Goal: Task Accomplishment & Management: Manage account settings

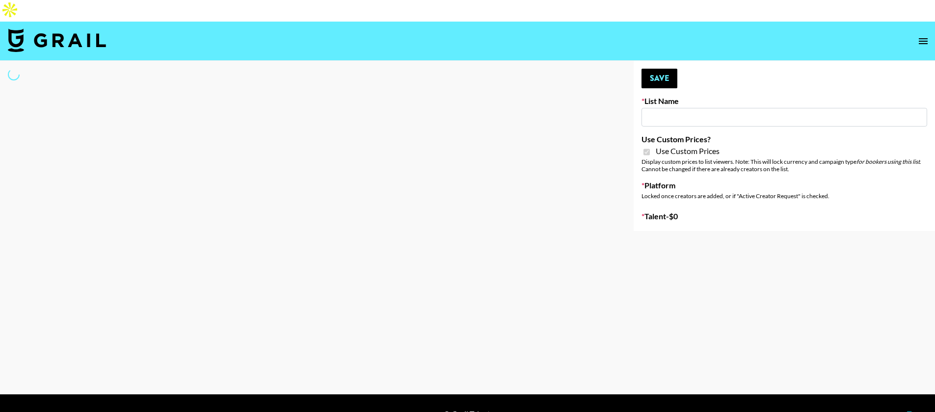
type input "Temu Q4"
checkbox input "true"
select select "Brand"
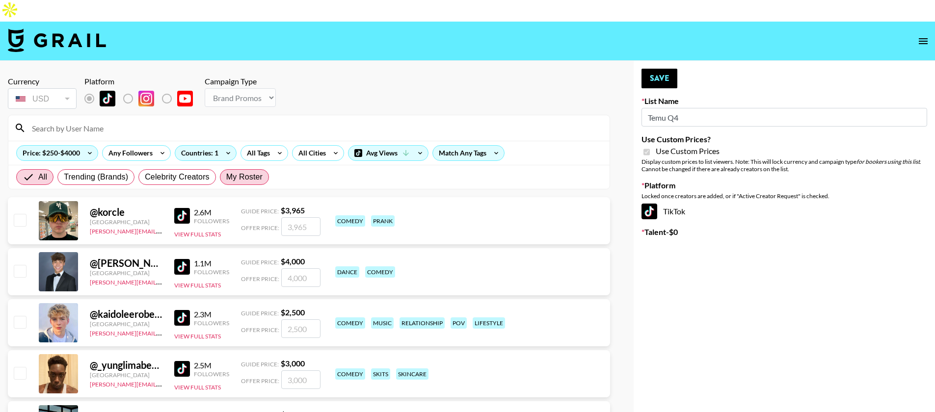
click at [238, 171] on span "My Roster" at bounding box center [244, 177] width 36 height 12
click at [226, 177] on input "My Roster" at bounding box center [226, 177] width 0 height 0
radio input "true"
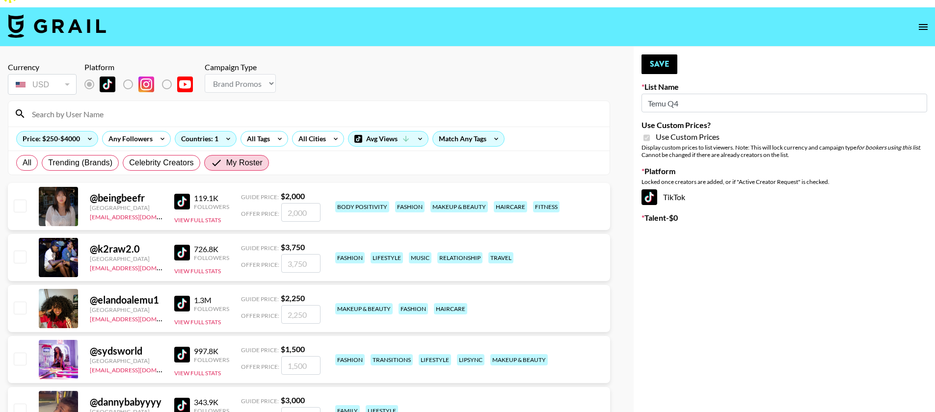
scroll to position [16, 0]
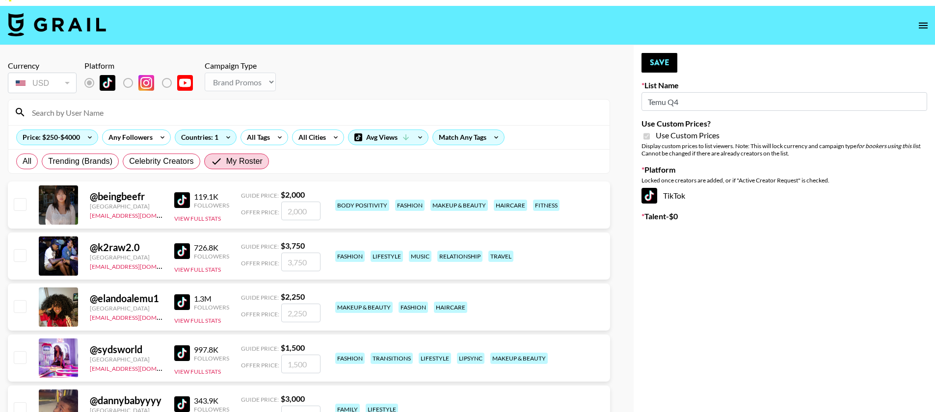
click at [16, 300] on input "checkbox" at bounding box center [20, 306] width 12 height 12
checkbox input "true"
type input "2250"
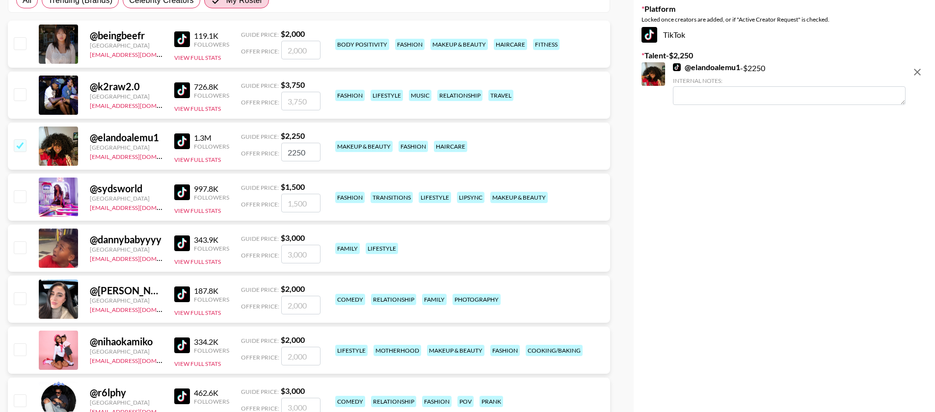
scroll to position [182, 0]
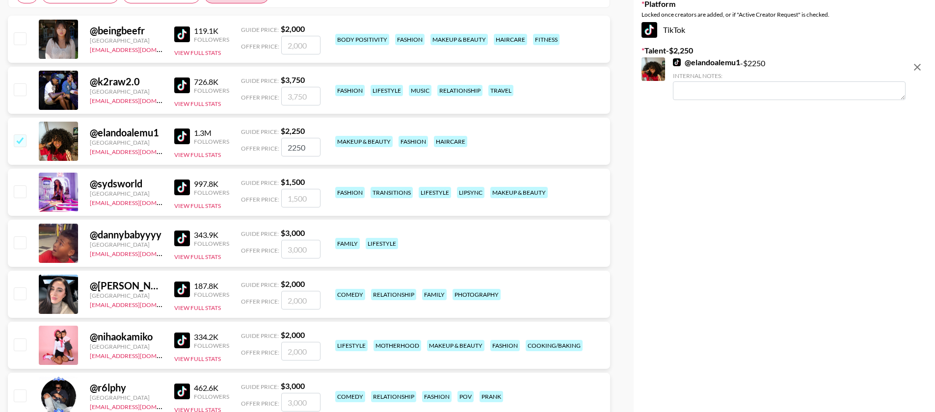
click at [22, 339] on input "checkbox" at bounding box center [20, 345] width 12 height 12
checkbox input "true"
type input "2000"
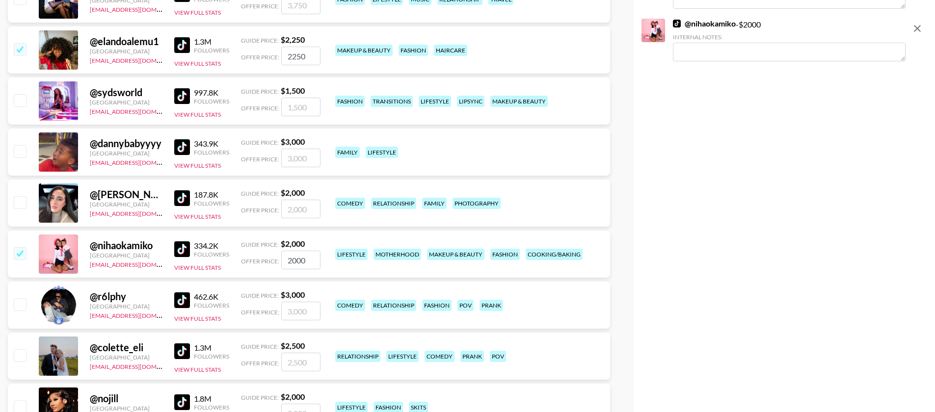
scroll to position [310, 0]
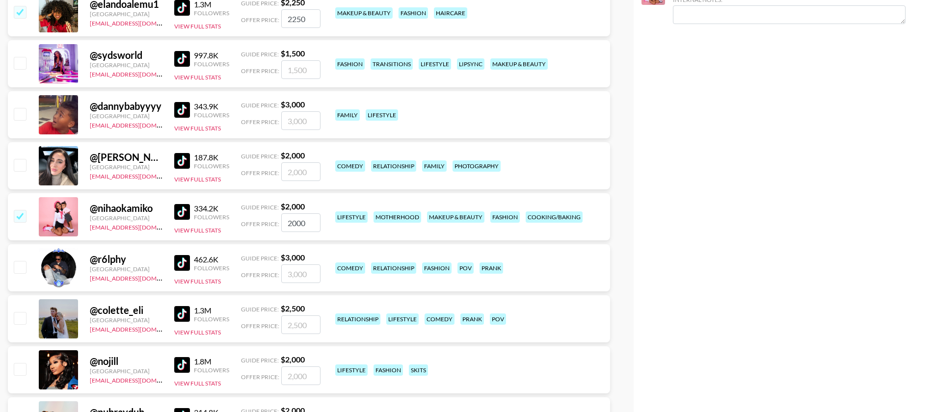
click at [24, 312] on input "checkbox" at bounding box center [20, 318] width 12 height 12
checkbox input "true"
type input "2500"
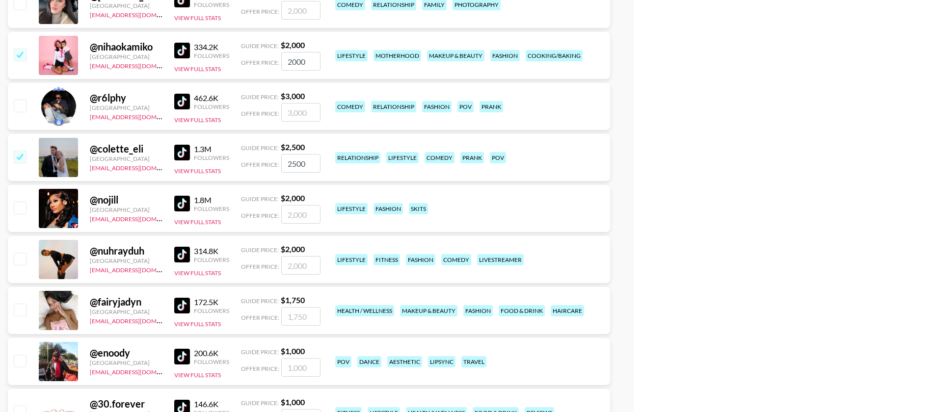
scroll to position [470, 0]
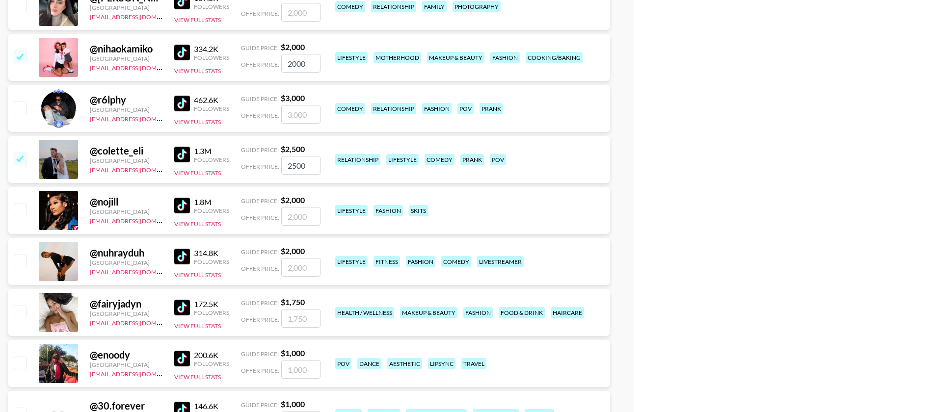
click at [21, 204] on input "checkbox" at bounding box center [20, 210] width 12 height 12
checkbox input "true"
type input "2000"
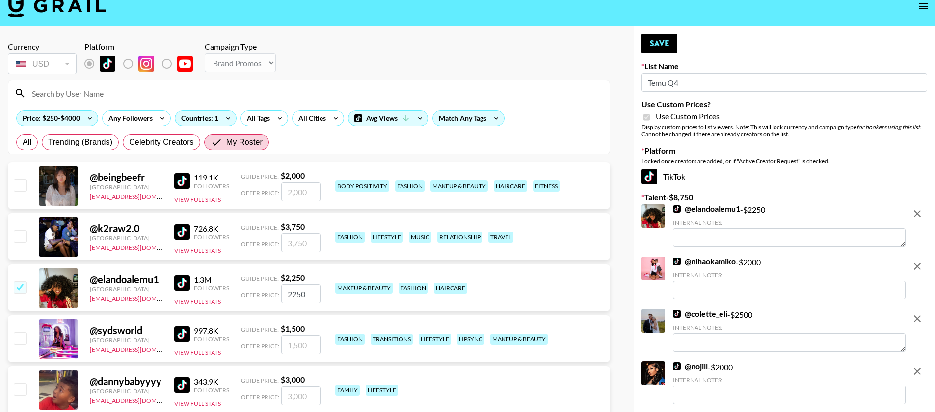
scroll to position [8, 0]
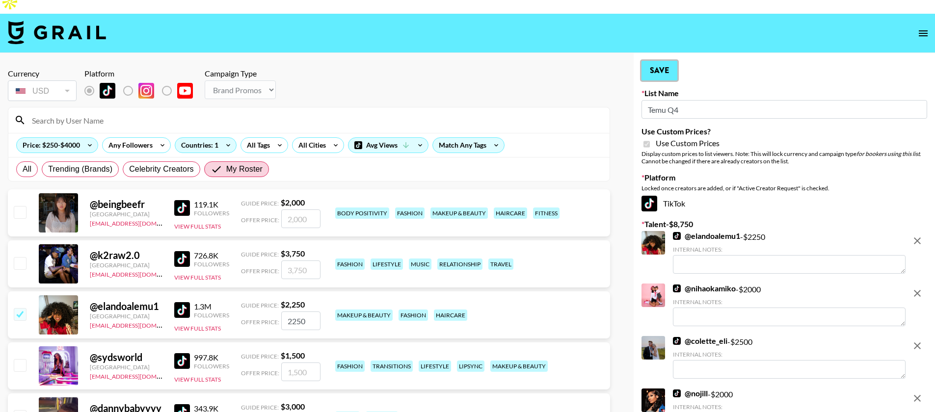
click at [658, 61] on button "Save" at bounding box center [660, 71] width 36 height 20
radio input "true"
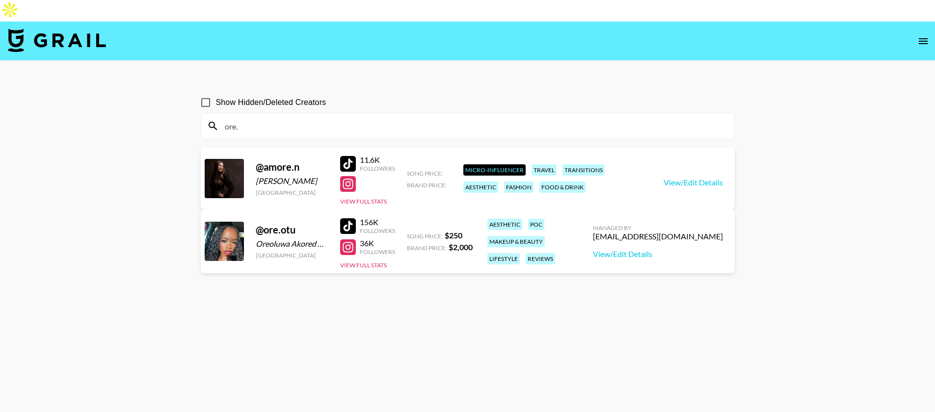
click at [79, 28] on img at bounding box center [57, 40] width 98 height 24
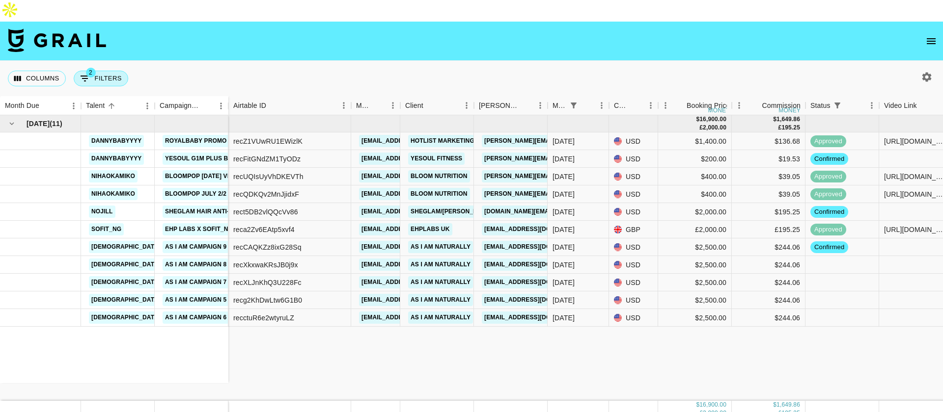
click at [105, 71] on button "2 Filters" at bounding box center [101, 79] width 54 height 16
select select "status"
select select "isNotAnyOf"
select select "monthDue2"
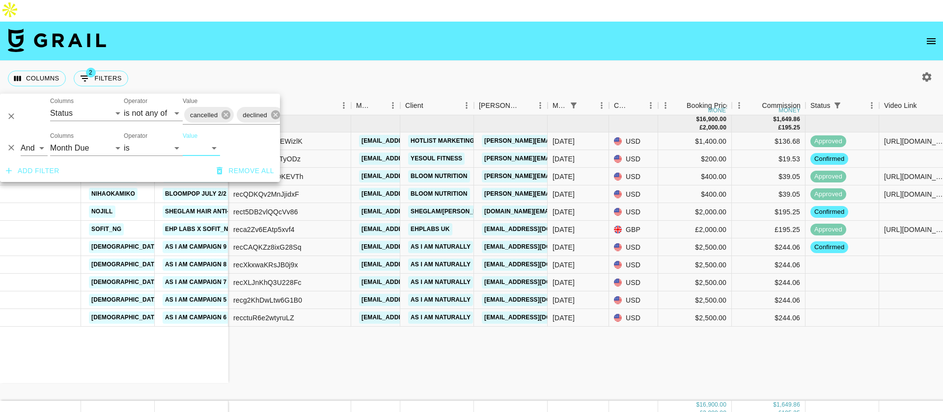
click at [190, 146] on select "[DATE] Sep '[DATE] [DATE] '[DATE] May '[DATE] Mar '[DATE] Jan '[DATE] Nov '[DAT…" at bounding box center [201, 148] width 37 height 16
select select "[DATE]"
click at [183, 140] on select "[DATE] Sep '[DATE] [DATE] '[DATE] May '[DATE] Mar '[DATE] Jan '[DATE] Nov '[DAT…" at bounding box center [201, 148] width 37 height 16
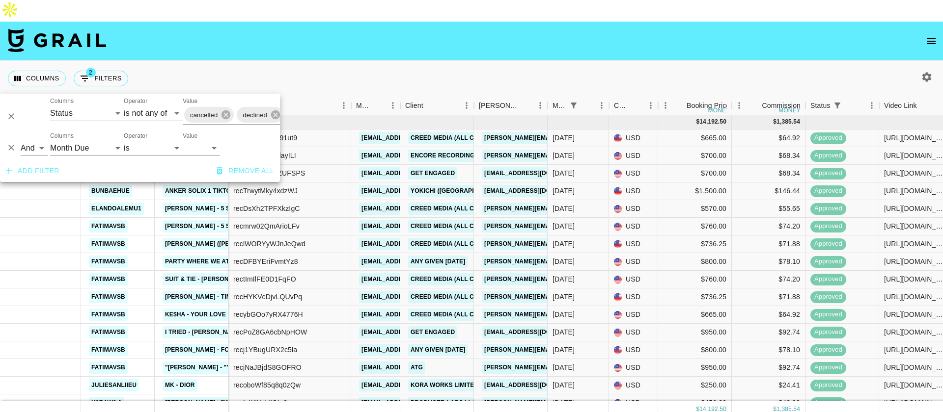
click at [444, 33] on nav at bounding box center [471, 41] width 943 height 39
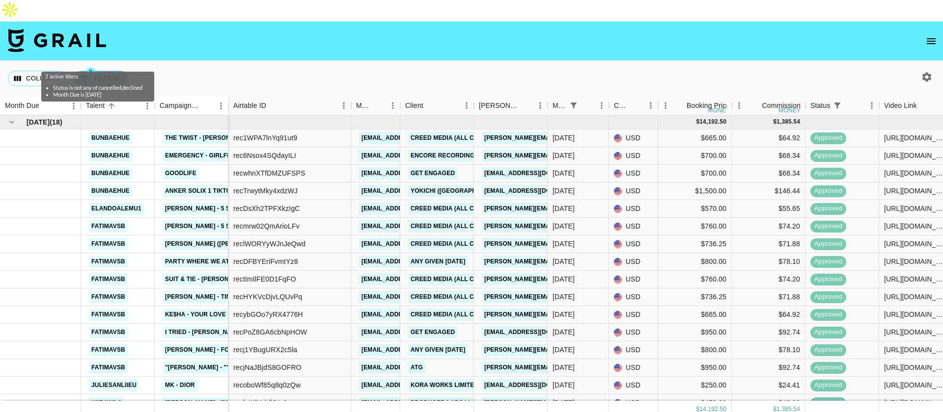
click at [111, 71] on button "2 Filters" at bounding box center [101, 79] width 54 height 16
select select "status"
select select "isNotAnyOf"
select select "monthDue2"
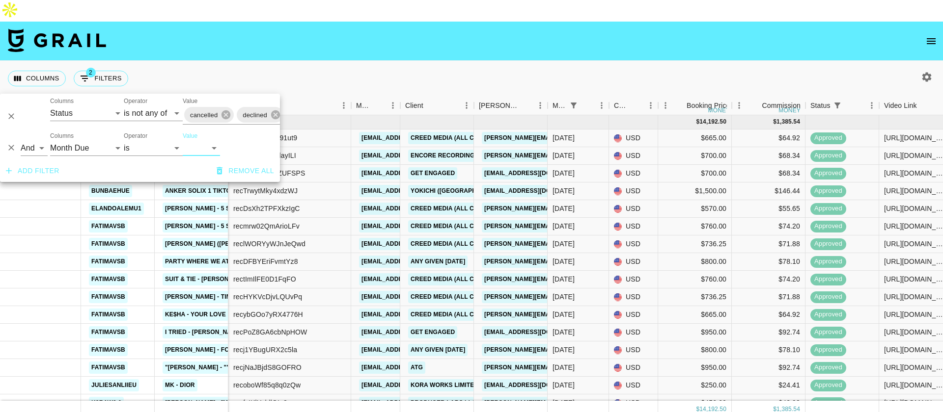
click at [208, 150] on select "[DATE] Sep '[DATE] [DATE] '[DATE] May '[DATE] Mar '[DATE] Jan '[DATE] Nov '[DAT…" at bounding box center [201, 148] width 37 height 16
select select "[DATE]"
click at [183, 140] on select "[DATE] Sep '[DATE] [DATE] '[DATE] May '[DATE] Mar '[DATE] Jan '[DATE] Nov '[DAT…" at bounding box center [201, 148] width 37 height 16
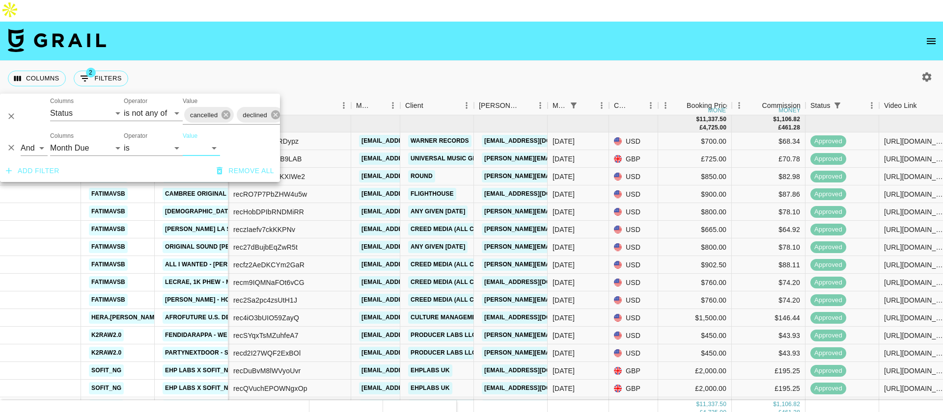
click at [357, 24] on nav at bounding box center [471, 41] width 943 height 39
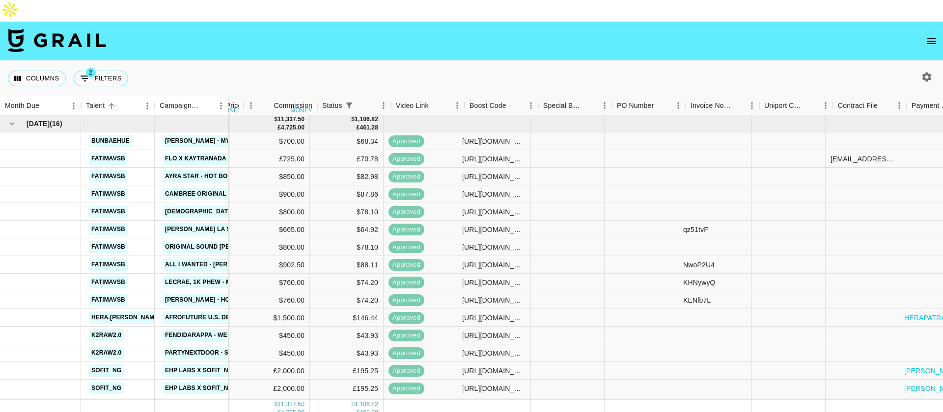
scroll to position [0, 719]
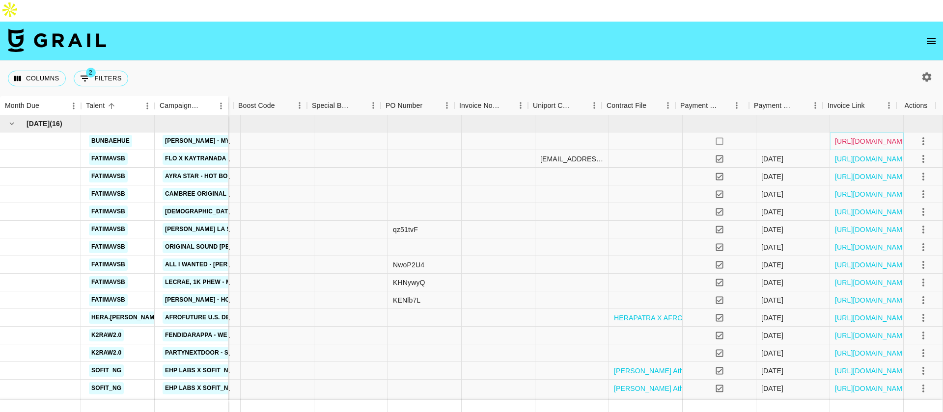
click at [849, 136] on link "[URL][DOMAIN_NAME]" at bounding box center [872, 141] width 74 height 10
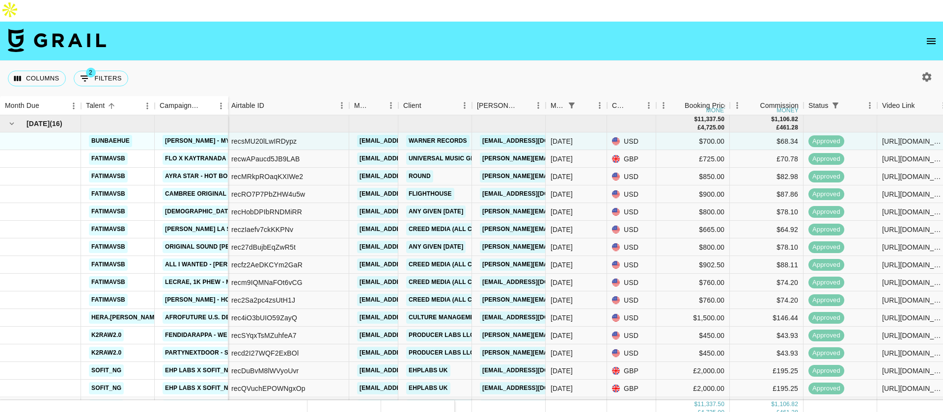
scroll to position [0, 0]
click at [250, 136] on div "recsMU20lLwIRDypz" at bounding box center [265, 141] width 65 height 10
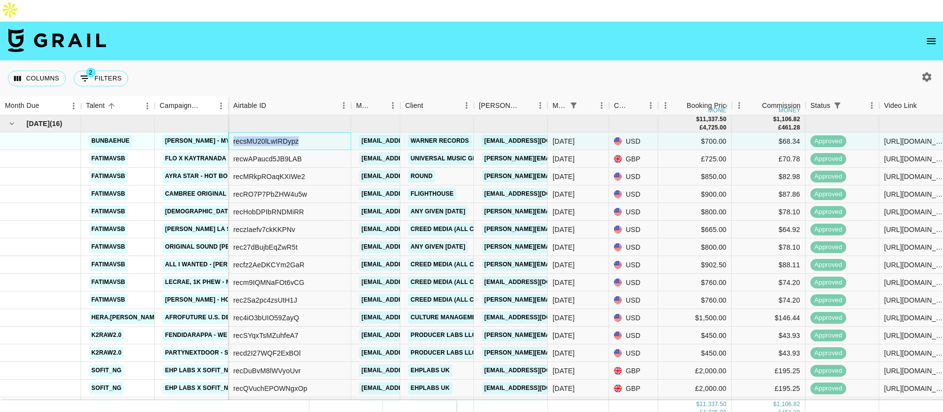
click at [250, 136] on div "recsMU20lLwIRDypz" at bounding box center [265, 141] width 65 height 10
copy div "recsMU20lLwIRDypz"
